Goal: Information Seeking & Learning: Learn about a topic

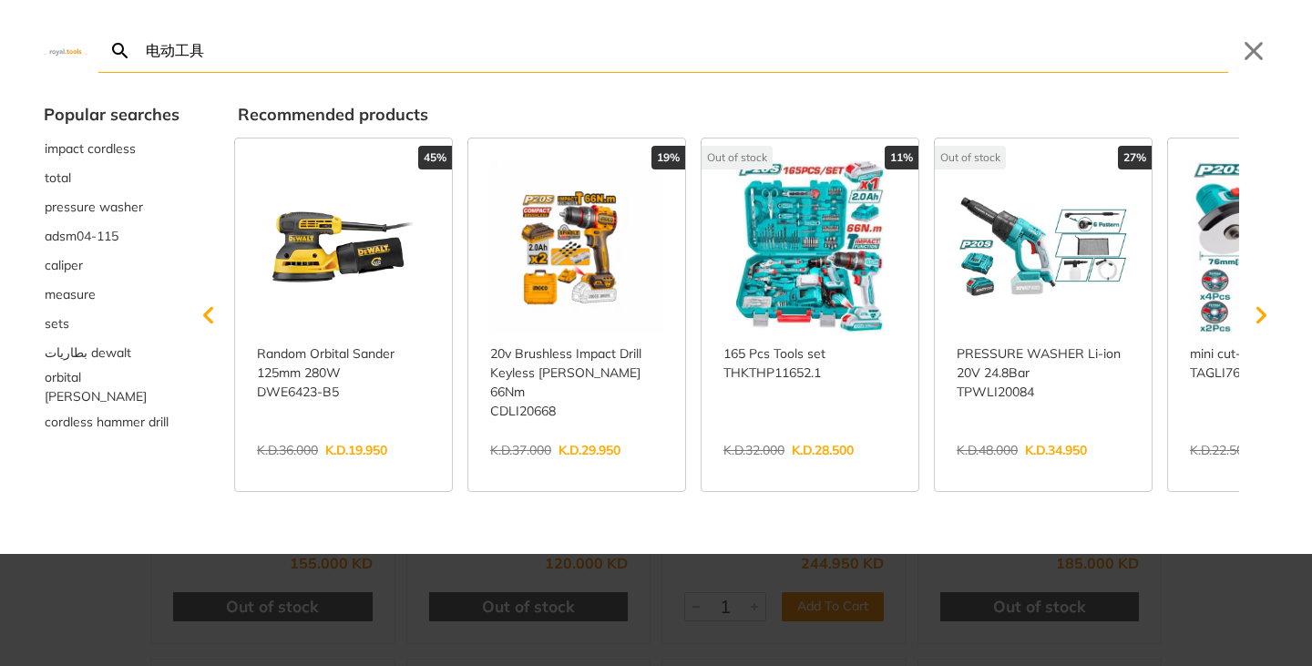
type input "电动工具"
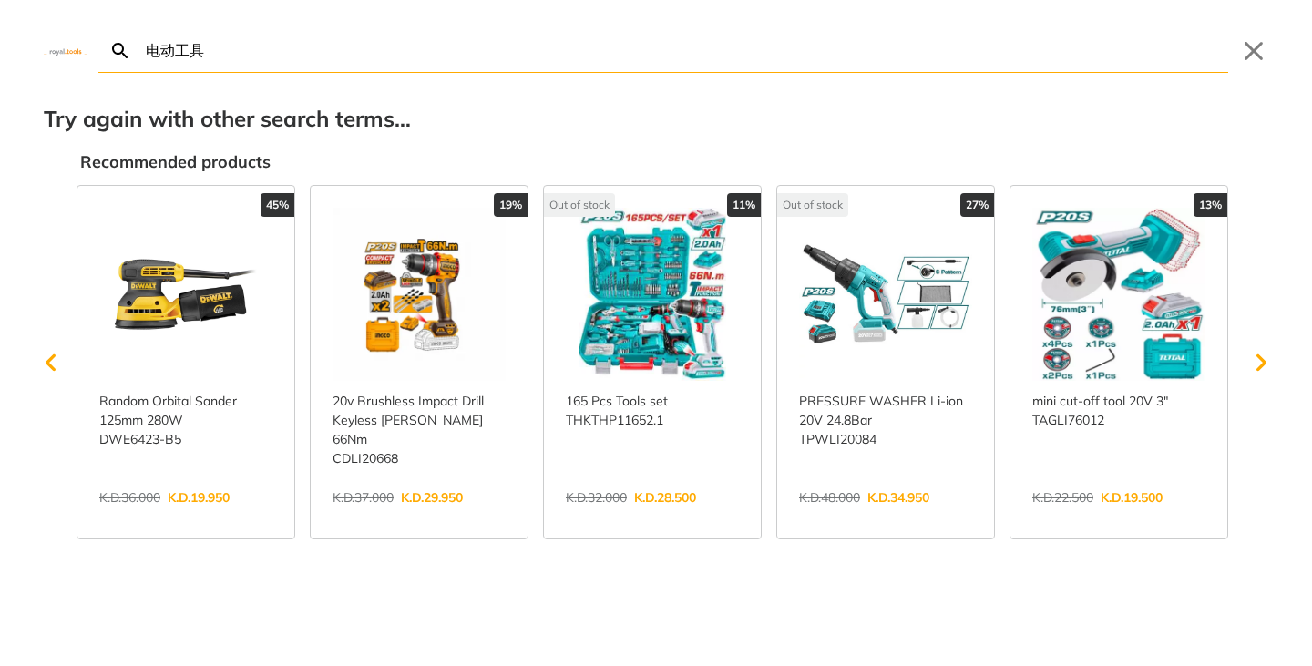
click at [119, 45] on icon "Search" at bounding box center [119, 49] width 15 height 15
click at [243, 46] on input "电动工具" at bounding box center [685, 50] width 1086 height 43
click at [273, 56] on input "电动工具" at bounding box center [685, 50] width 1086 height 43
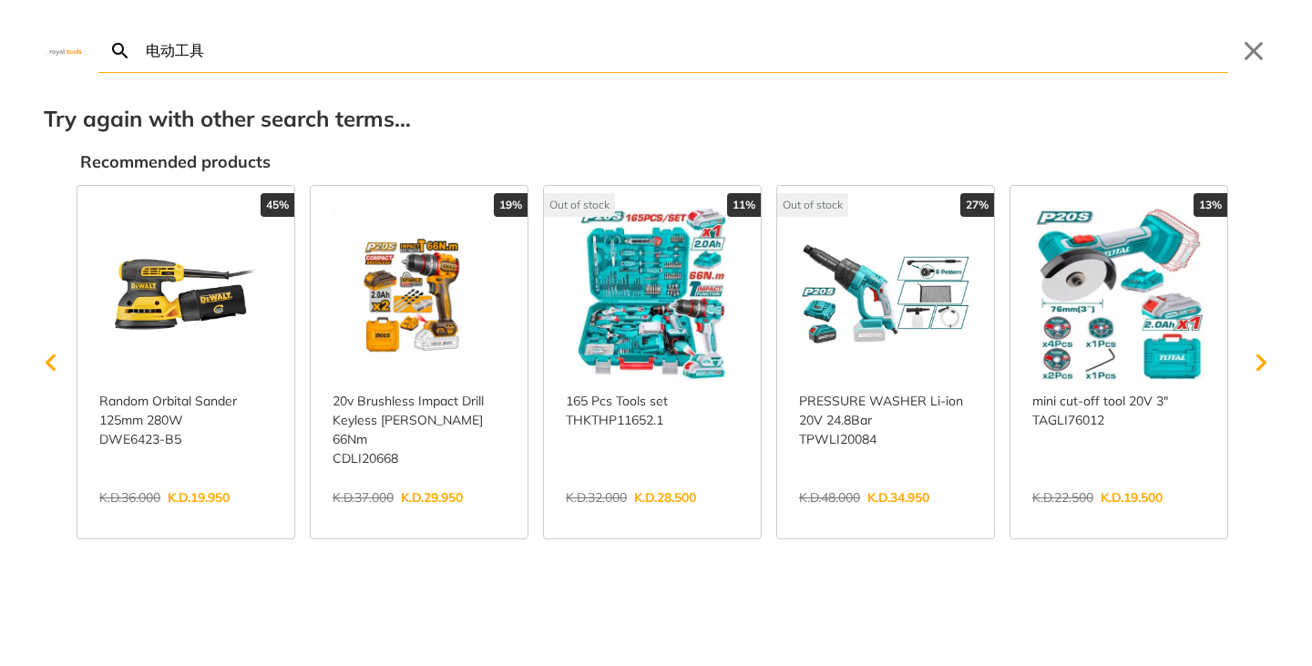
click at [52, 37] on div "电动工具 Search Submit Close" at bounding box center [656, 36] width 1312 height 73
click at [70, 40] on div "电动工具 Search Submit Close" at bounding box center [656, 36] width 1312 height 73
click at [71, 54] on img at bounding box center [66, 50] width 44 height 8
